Goal: Information Seeking & Learning: Understand process/instructions

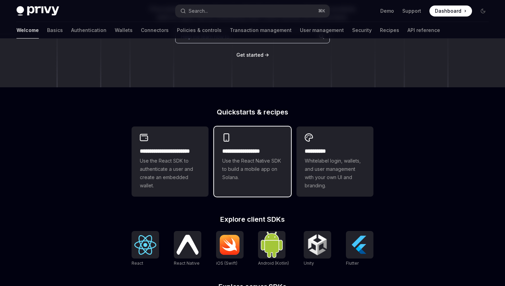
scroll to position [108, 0]
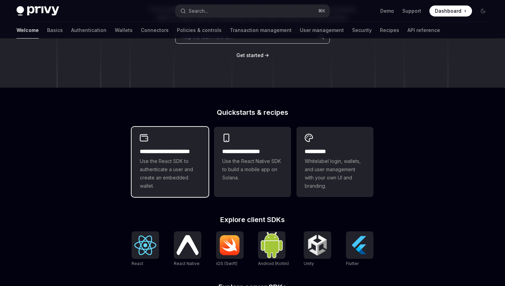
click at [154, 144] on div "**********" at bounding box center [170, 162] width 77 height 70
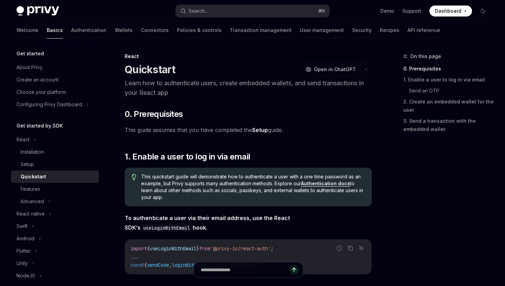
type textarea "*"
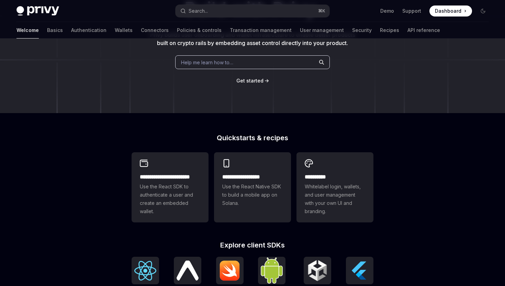
scroll to position [83, 0]
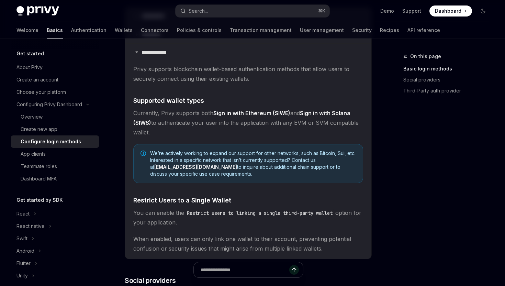
scroll to position [183, 0]
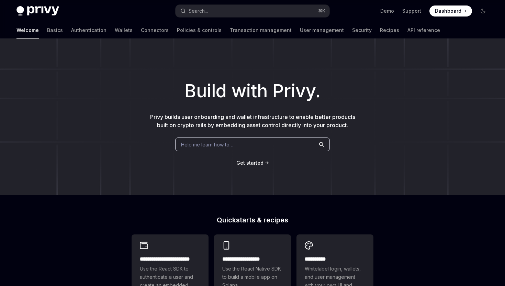
click at [235, 145] on div "Help me learn how to…" at bounding box center [252, 145] width 155 height 14
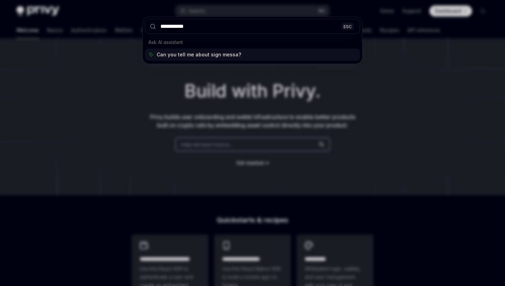
type input "**********"
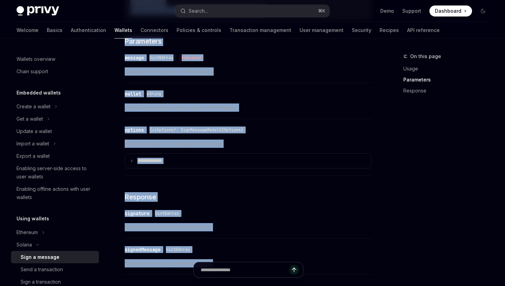
scroll to position [453, 0]
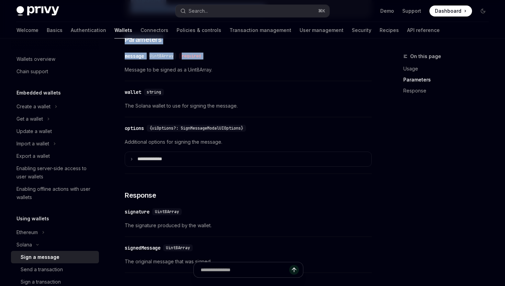
drag, startPoint x: 125, startPoint y: 117, endPoint x: 211, endPoint y: 64, distance: 101.2
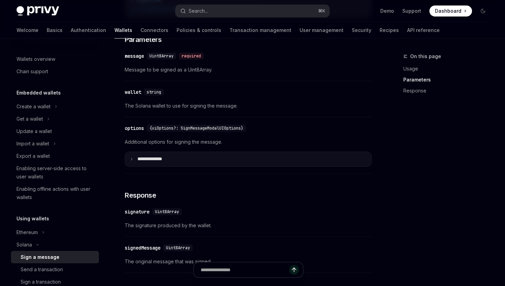
click at [132, 159] on icon at bounding box center [131, 158] width 3 height 3
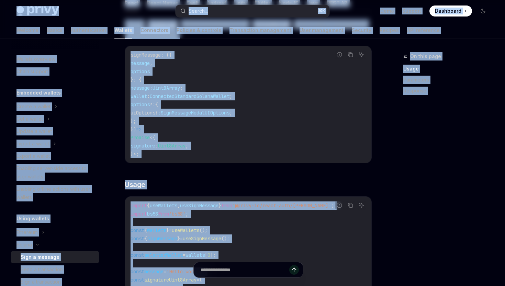
scroll to position [0, 0]
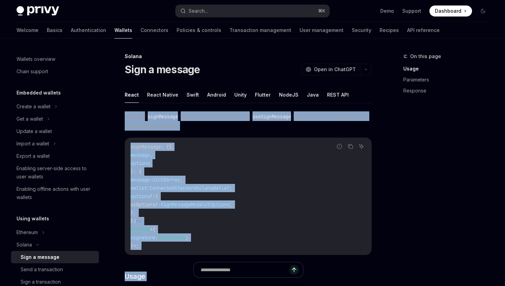
drag, startPoint x: 227, startPoint y: 164, endPoint x: 125, endPoint y: 111, distance: 114.4
copy div "Use the signMessage method exported from the useSignMessage hook to sign a mess…"
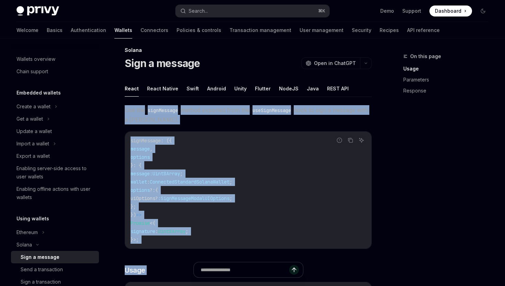
scroll to position [7, 0]
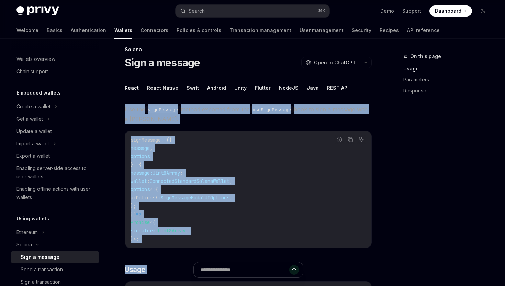
click at [229, 120] on span "Use the signMessage method exported from the useSignMessage hook to sign a mess…" at bounding box center [248, 114] width 247 height 19
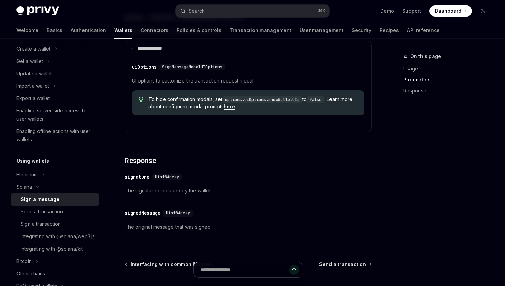
scroll to position [563, 0]
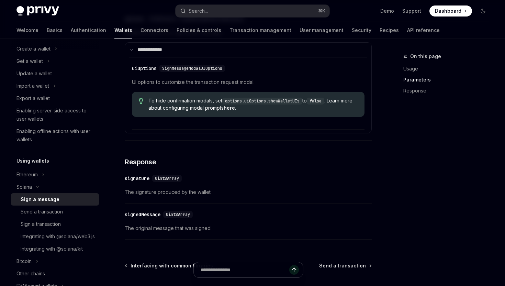
click at [235, 108] on link "here" at bounding box center [229, 108] width 11 height 6
type textarea "*"
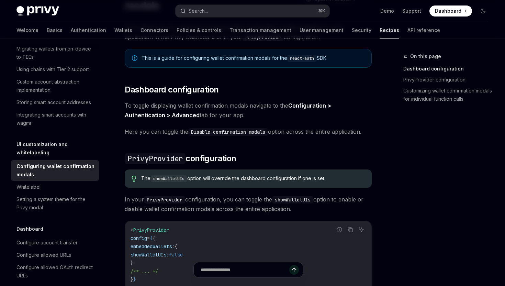
scroll to position [78, 0]
